Goal: Communication & Community: Answer question/provide support

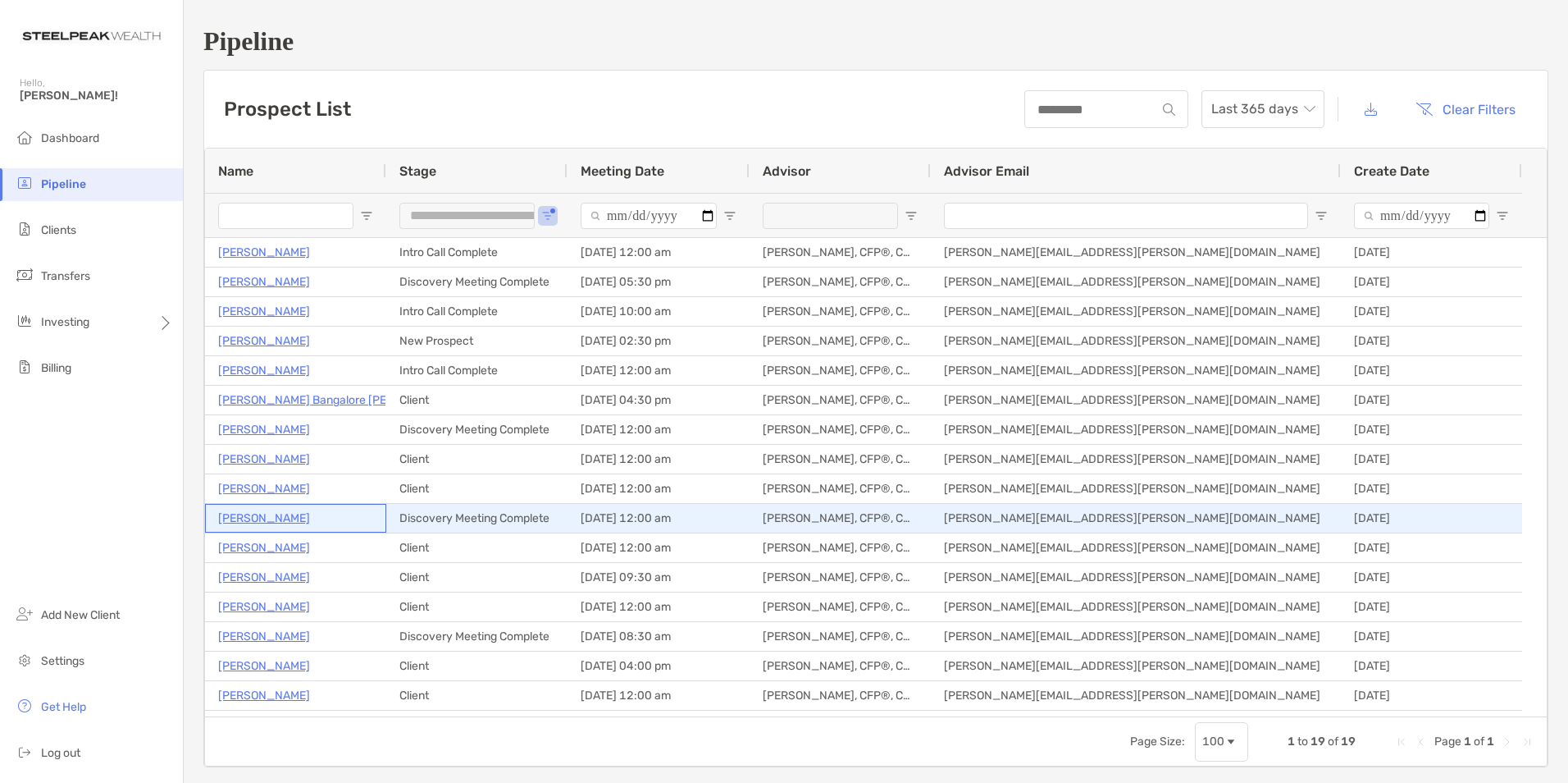
click at [251, 515] on p "[PERSON_NAME]" at bounding box center [264, 518] width 92 height 20
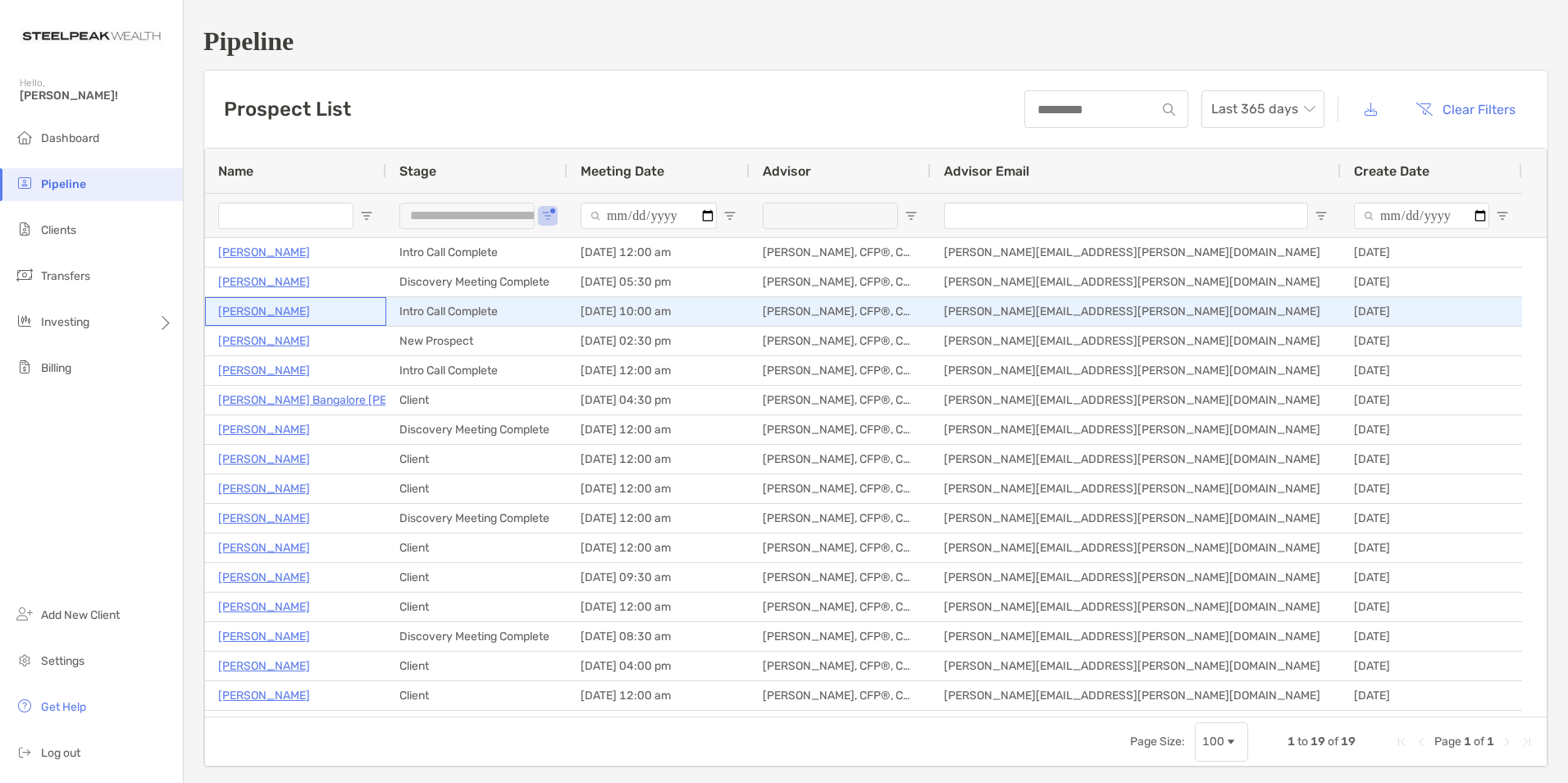
click at [225, 309] on p "Elisse Bianchi" at bounding box center [264, 310] width 92 height 20
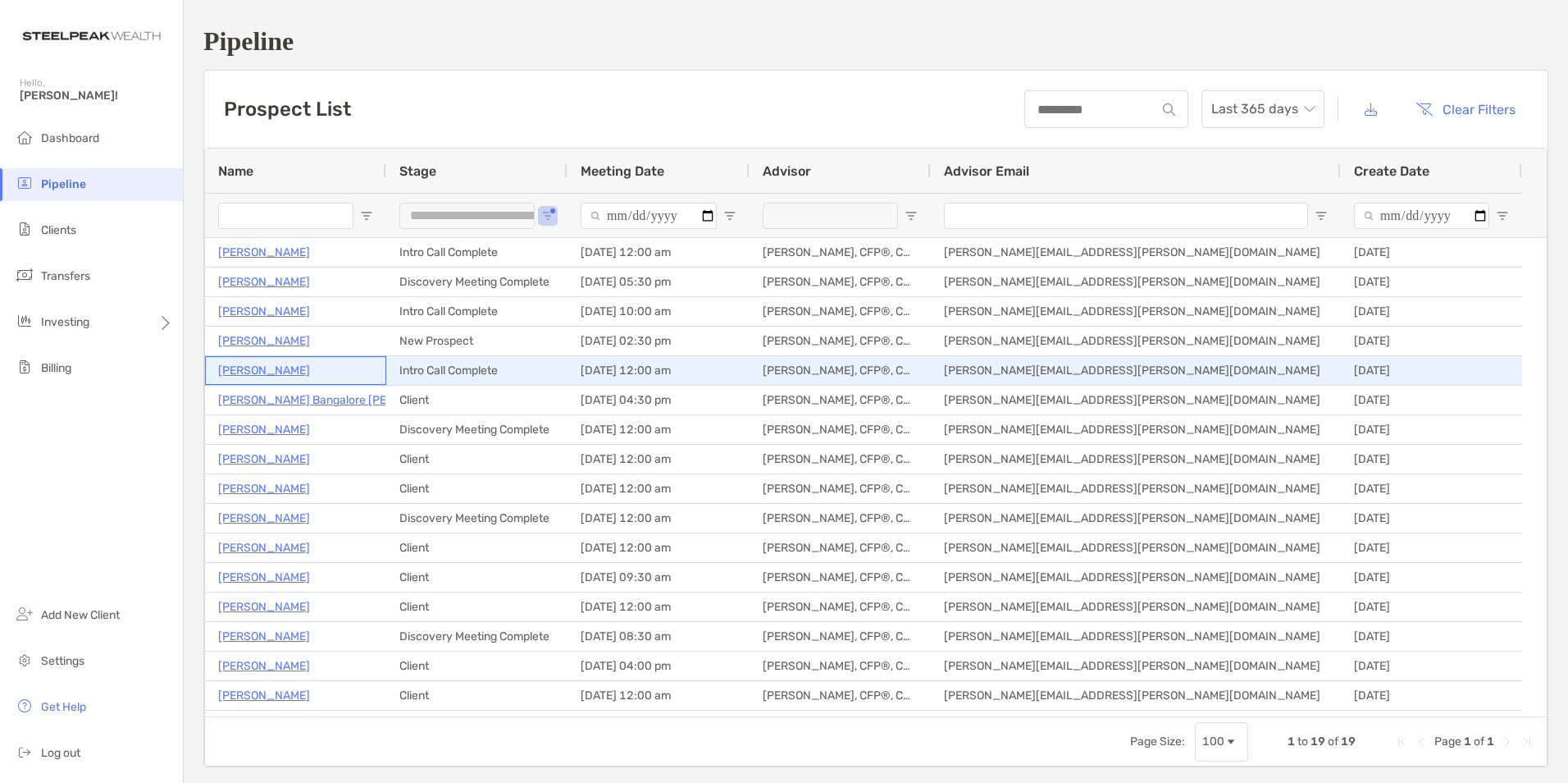
click at [293, 369] on p "Mark Christianson" at bounding box center [264, 370] width 92 height 20
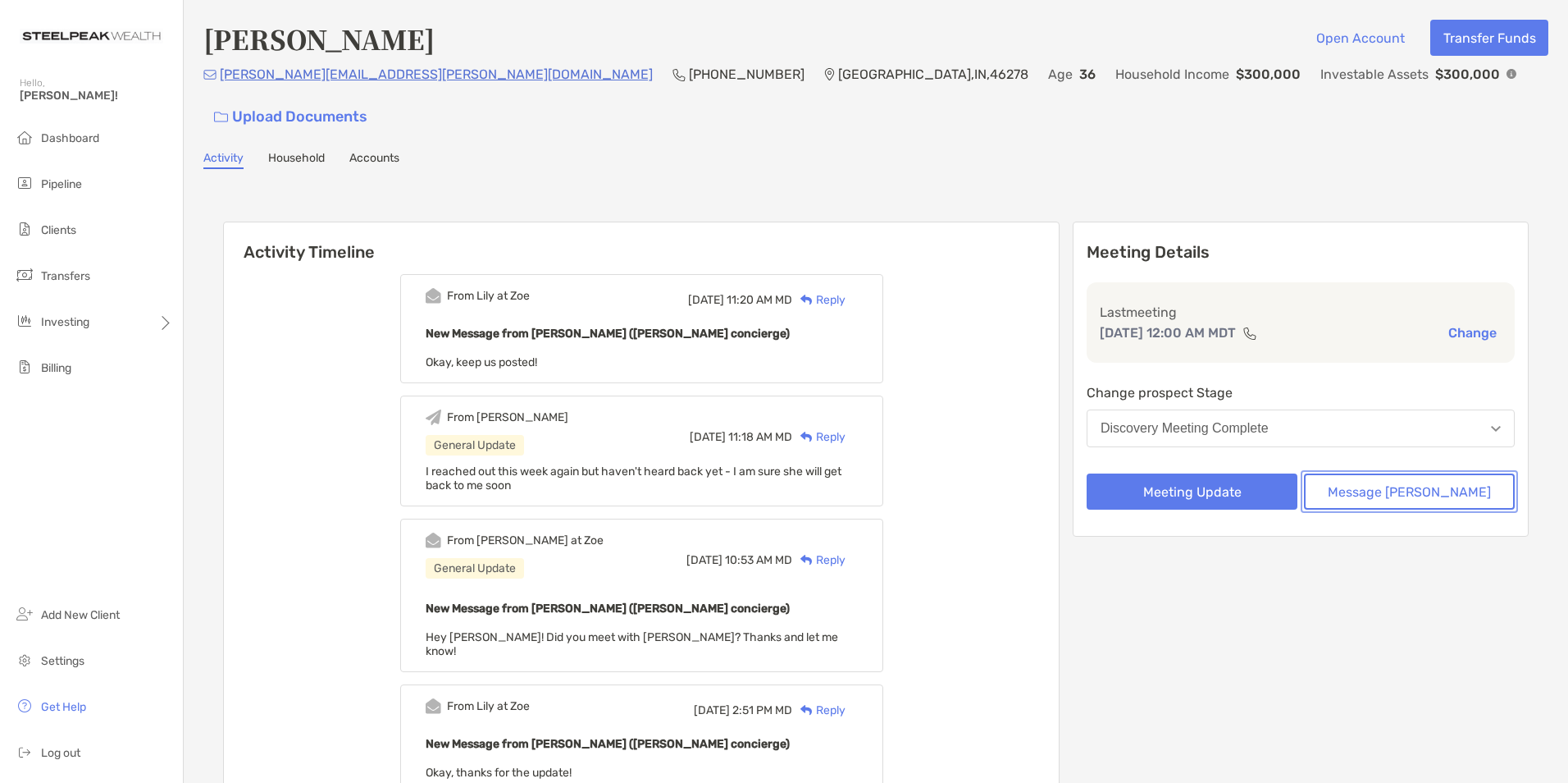
click at [1385, 474] on button "Message Zoe" at bounding box center [1409, 492] width 210 height 37
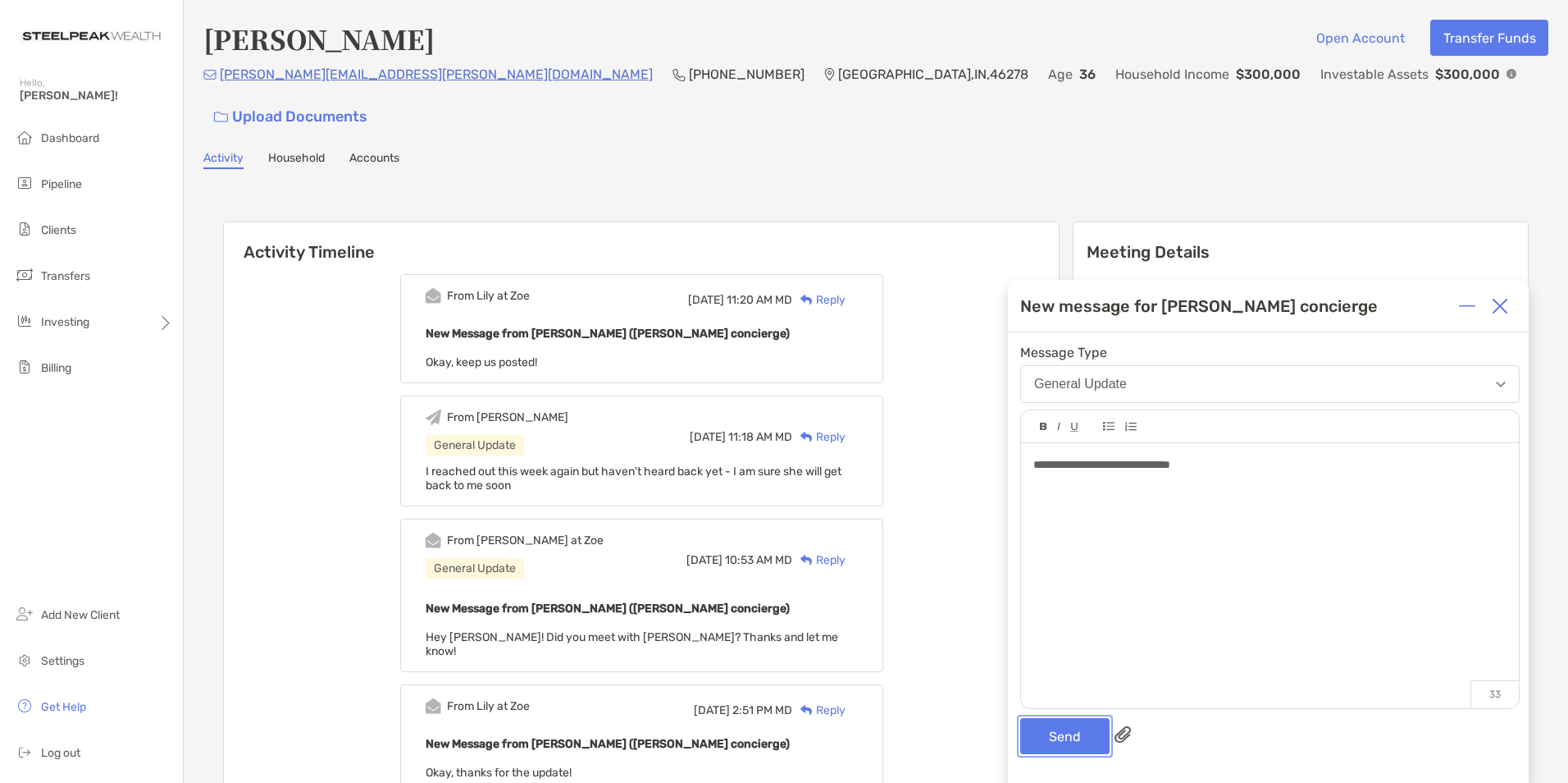
click at [1071, 732] on button "Send" at bounding box center [1064, 736] width 89 height 37
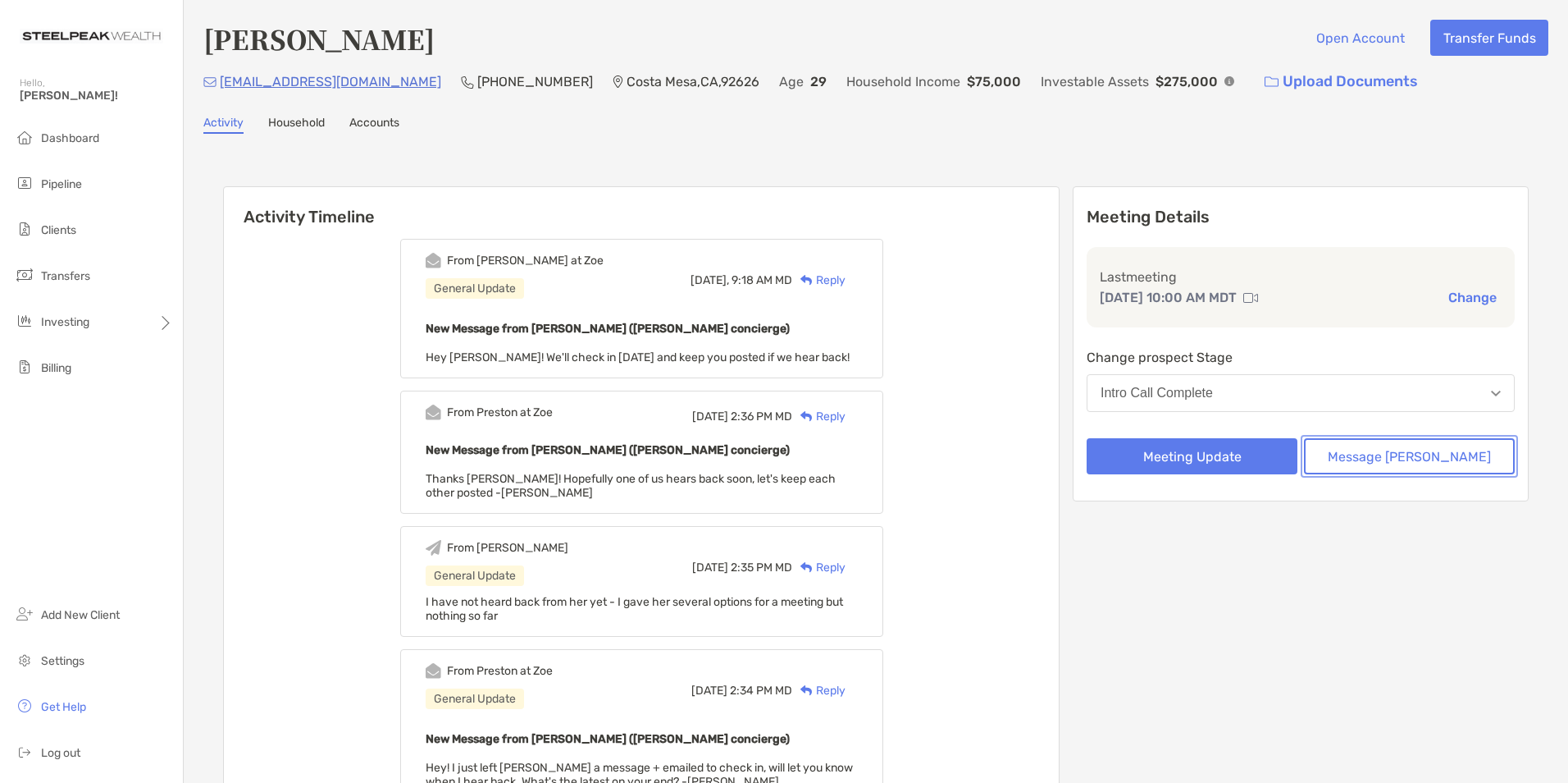
click at [1377, 465] on button "Message [PERSON_NAME]" at bounding box center [1409, 456] width 210 height 37
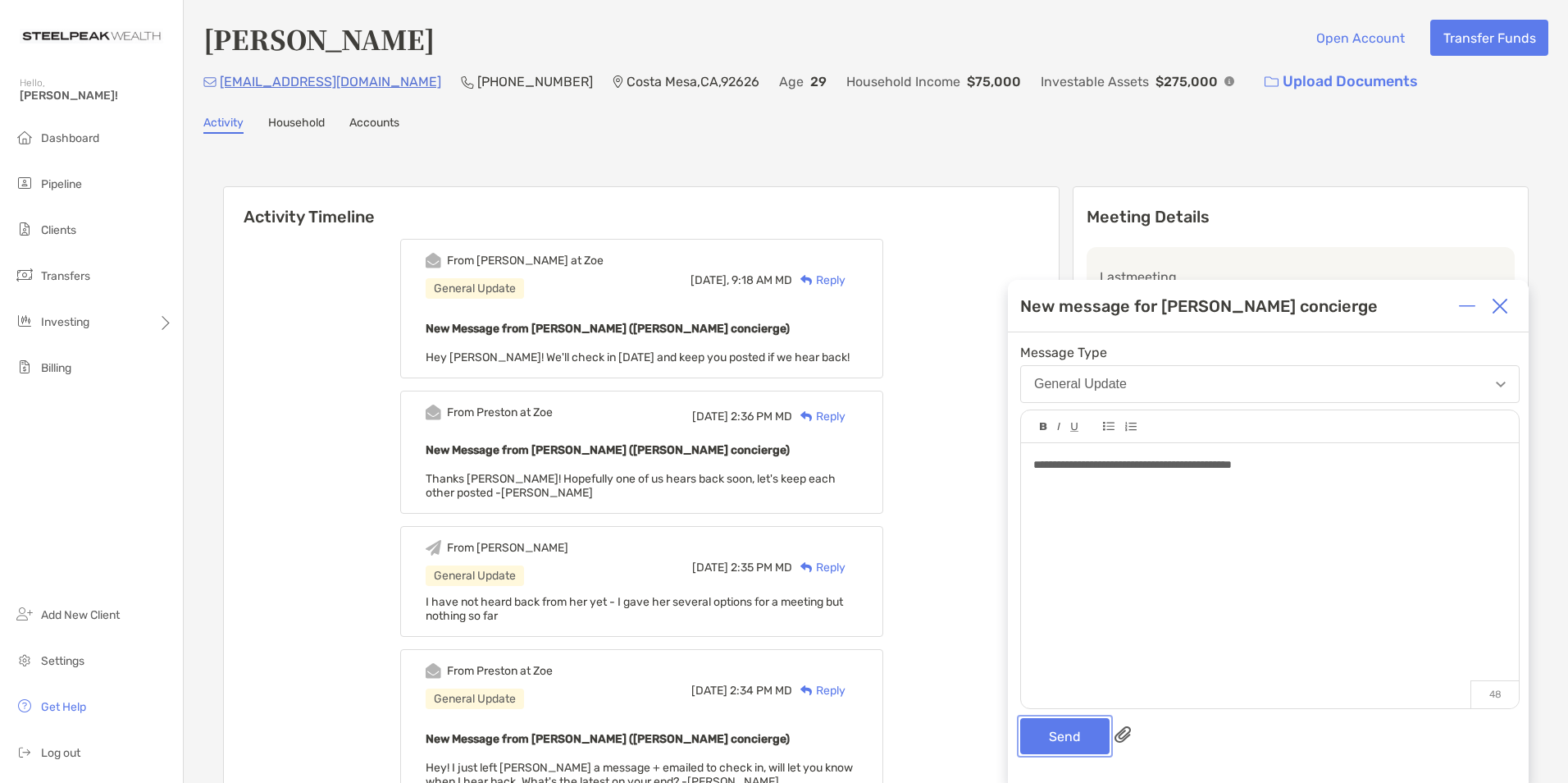
click at [1087, 733] on button "Send" at bounding box center [1064, 736] width 89 height 37
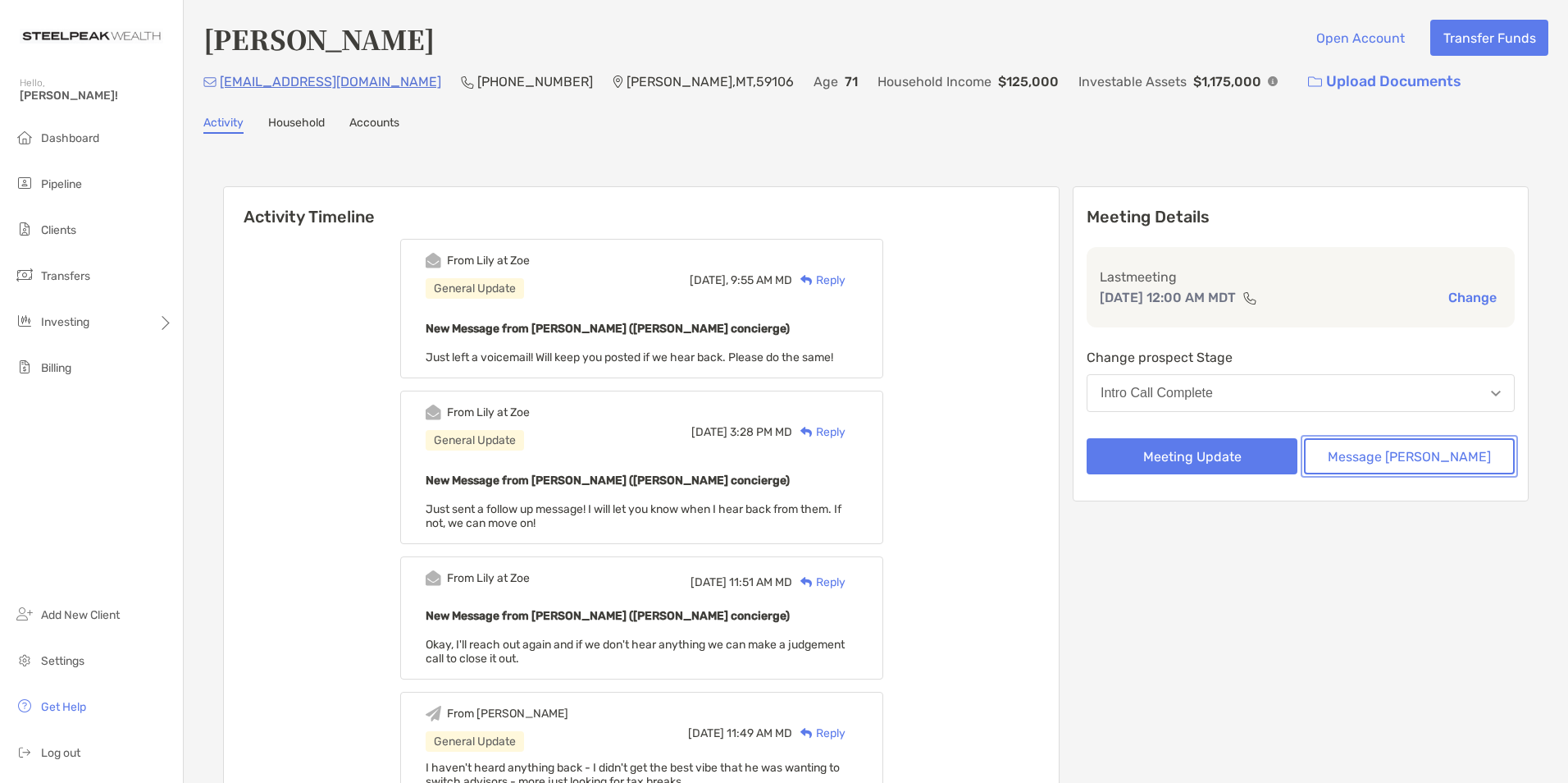
click at [1372, 451] on button "Message [PERSON_NAME]" at bounding box center [1409, 456] width 210 height 37
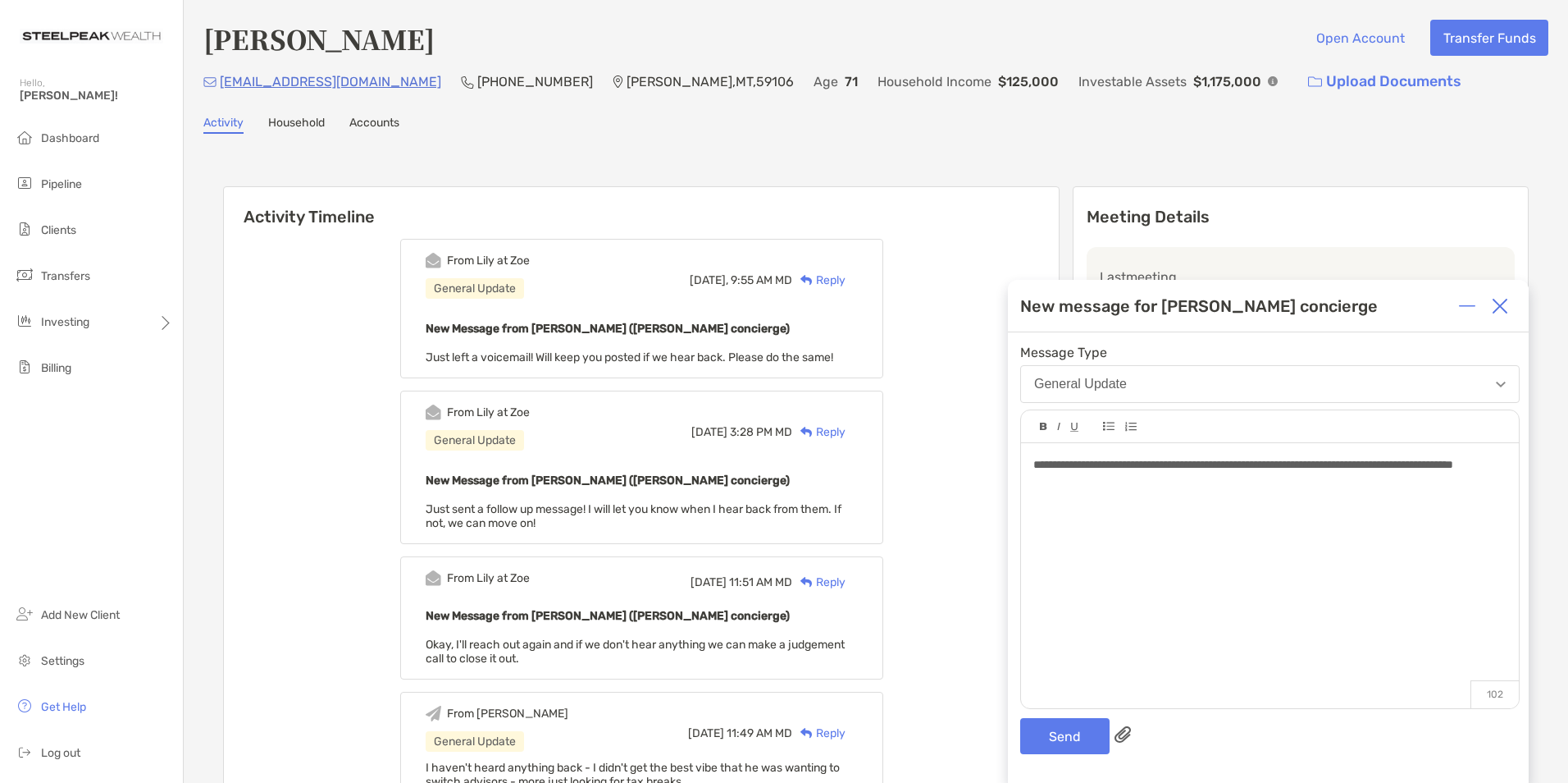
click at [1387, 460] on span "**********" at bounding box center [1242, 464] width 420 height 12
click at [1061, 738] on button "Send" at bounding box center [1064, 736] width 89 height 37
